Goal: Check status: Check status

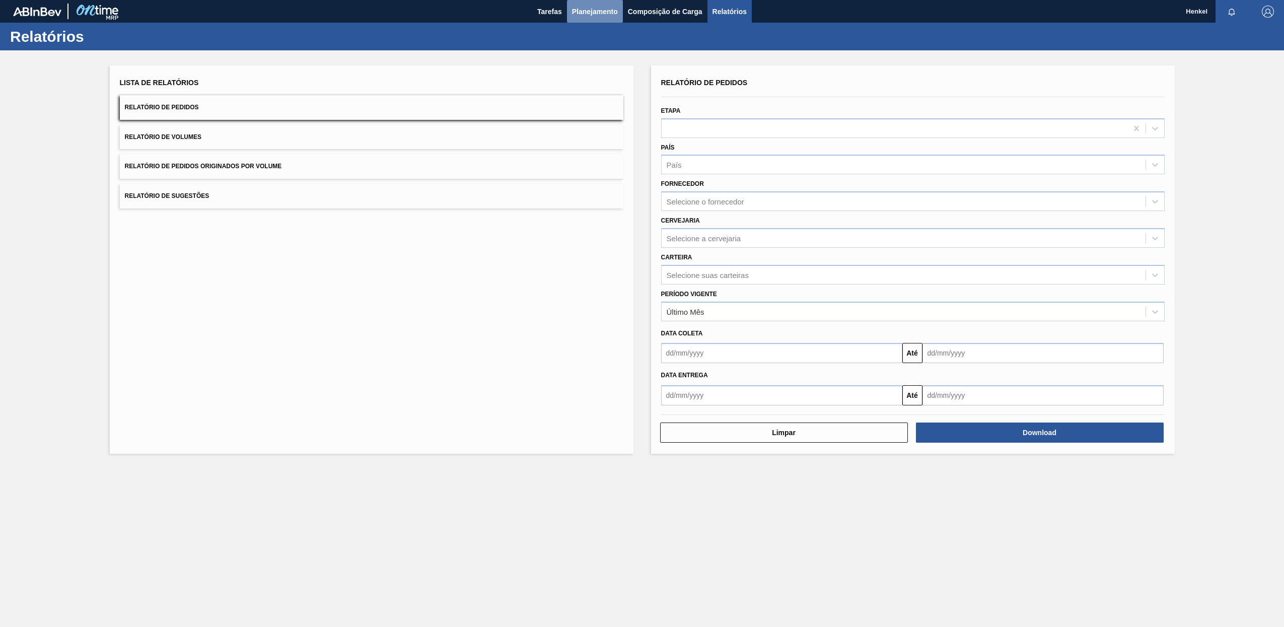
click at [596, 7] on span "Planejamento" at bounding box center [595, 12] width 46 height 12
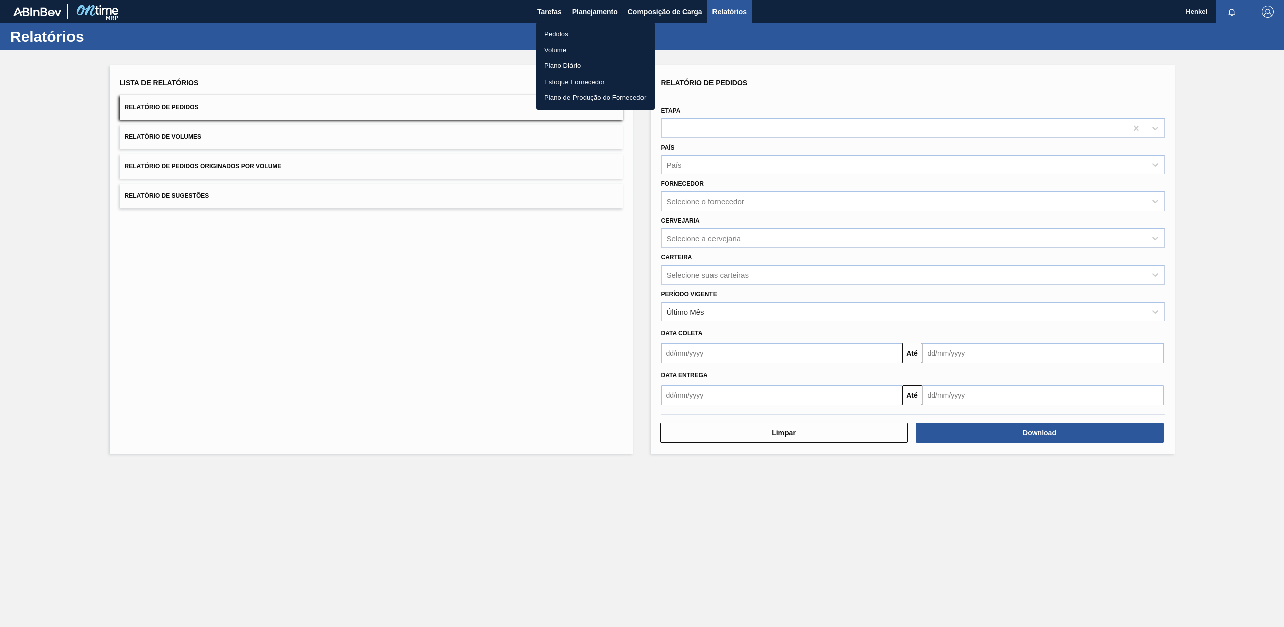
click at [549, 32] on li "Pedidos" at bounding box center [595, 34] width 118 height 16
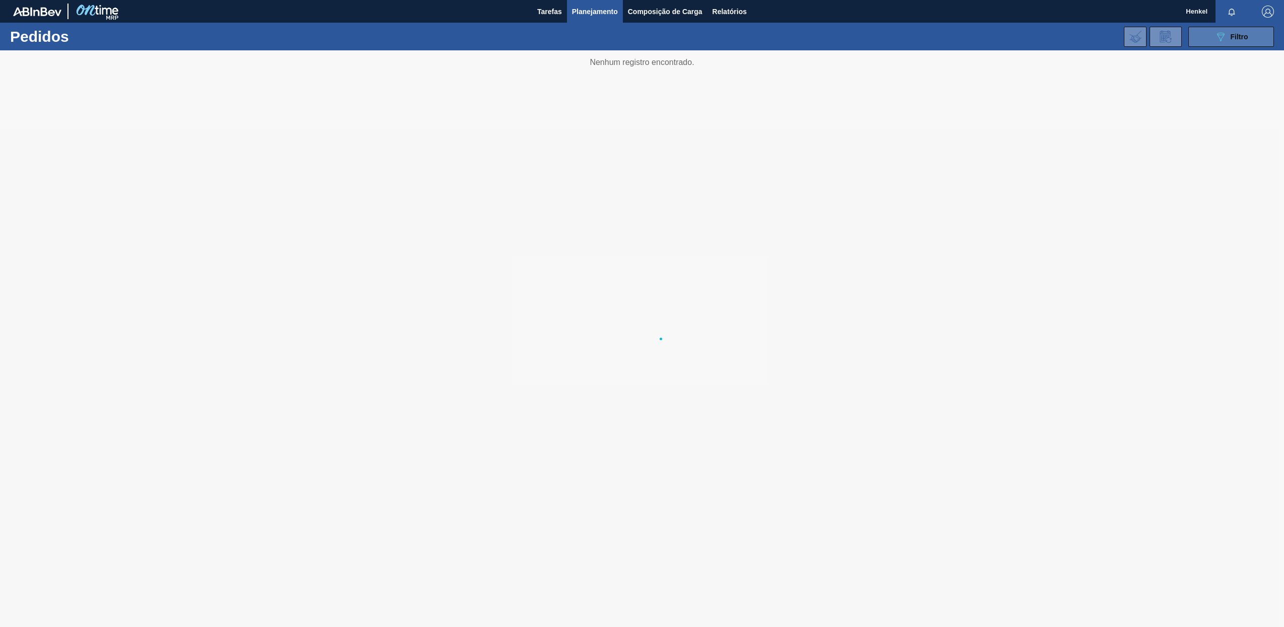
click at [1239, 41] on div "089F7B8B-B2A5-4AFE-B5C0-19BA573D28AC Filtro" at bounding box center [1232, 37] width 34 height 12
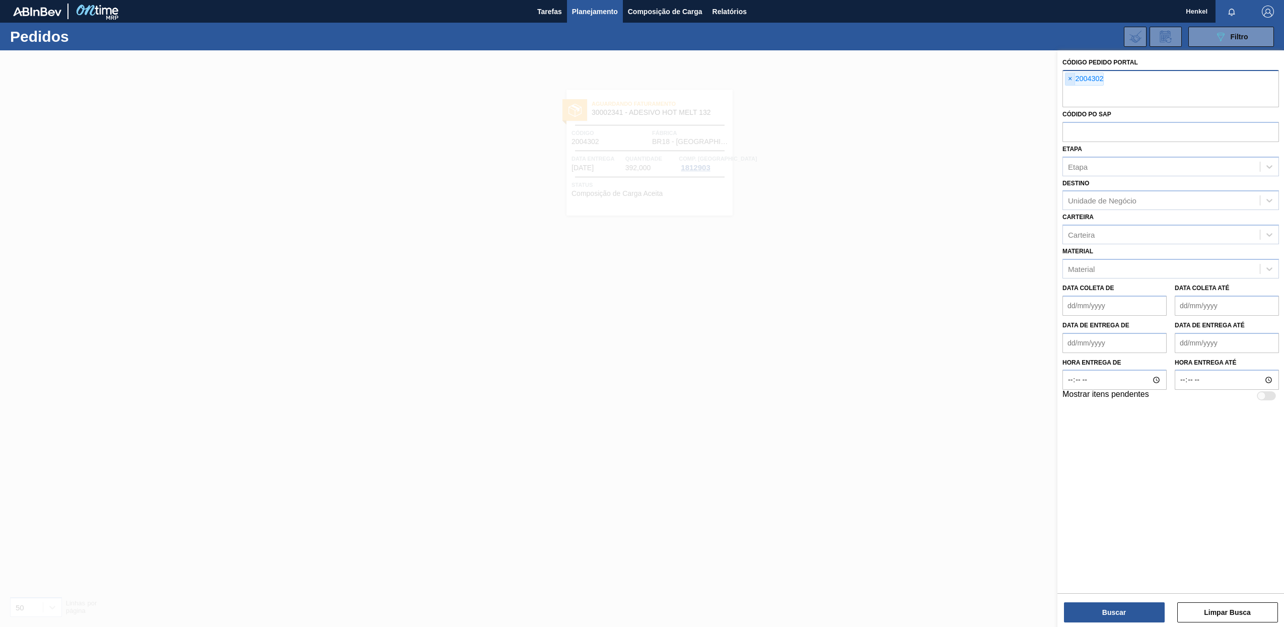
click at [1070, 77] on span "×" at bounding box center [1071, 79] width 10 height 12
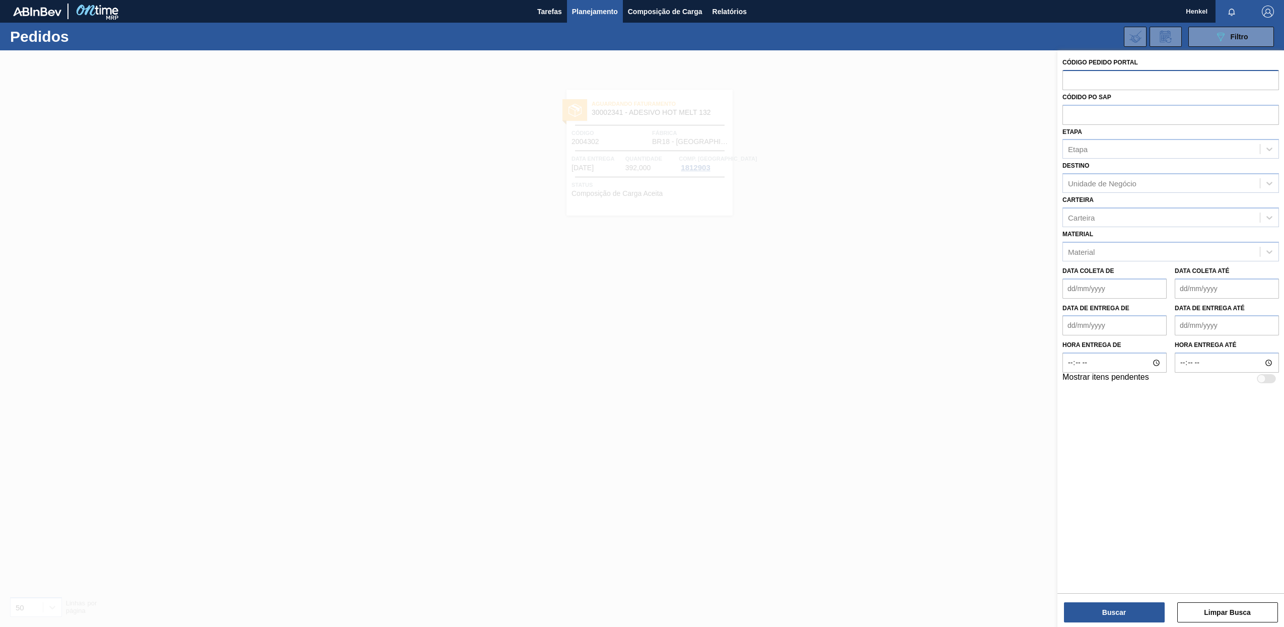
paste input "text"
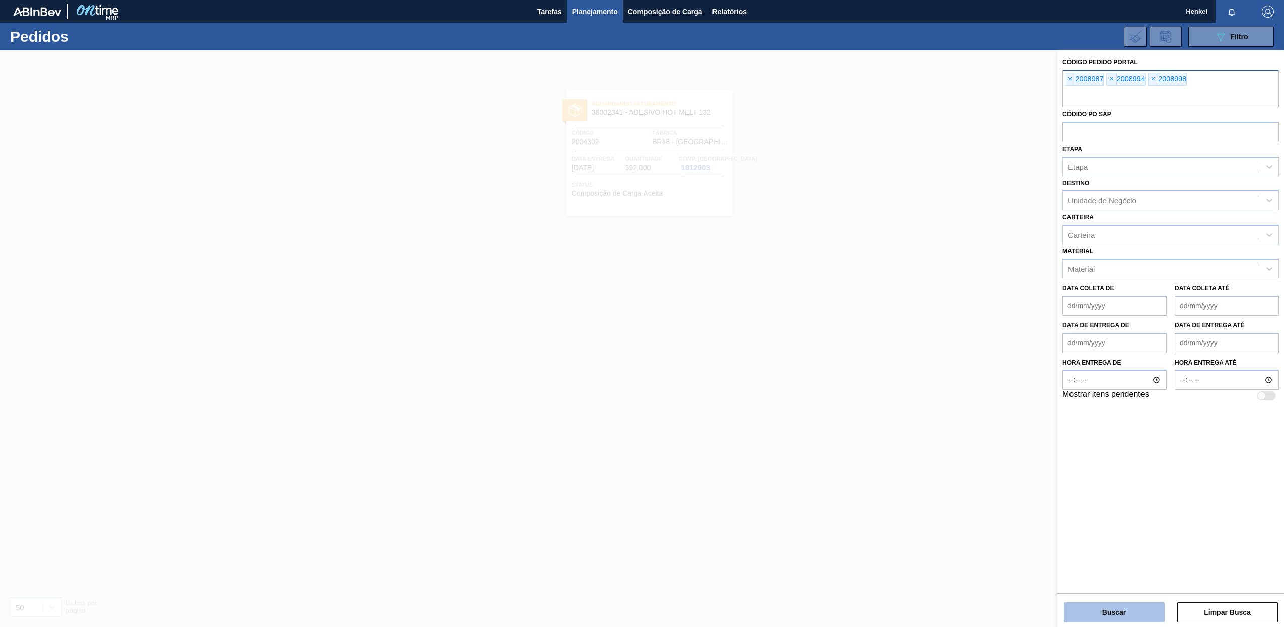
click at [1124, 616] on button "Buscar" at bounding box center [1114, 612] width 101 height 20
